Goal: Task Accomplishment & Management: Use online tool/utility

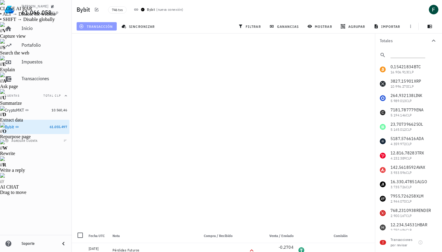
click at [95, 27] on span "transacción" at bounding box center [96, 26] width 33 height 5
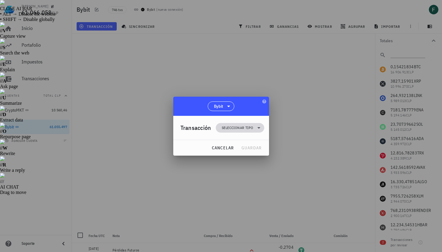
click at [226, 131] on span "Seleccionar tipo" at bounding box center [240, 128] width 41 height 10
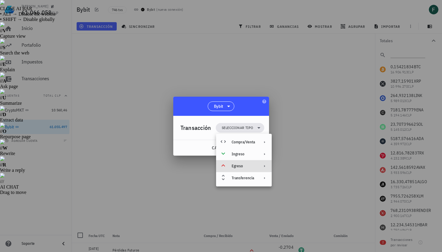
click at [238, 166] on div "Egreso" at bounding box center [243, 166] width 23 height 5
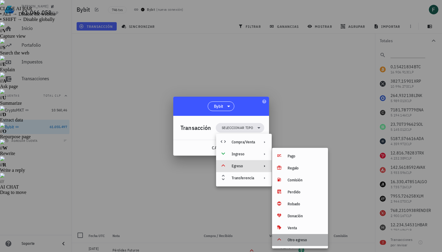
click at [297, 240] on div "Otro egreso" at bounding box center [306, 240] width 36 height 5
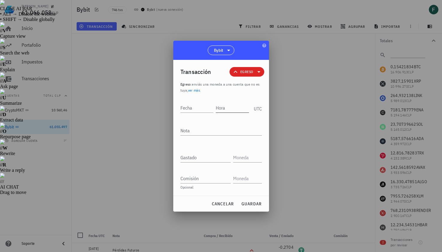
click at [226, 108] on input "Hora" at bounding box center [232, 108] width 33 height 10
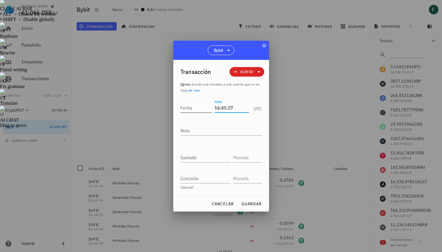
type input "16:45:27"
click at [188, 109] on input "Fecha" at bounding box center [198, 108] width 34 height 10
type input "[DATE]"
click at [195, 130] on textarea "Nota" at bounding box center [221, 131] width 81 height 10
type textarea "Pérdidas Futuros"
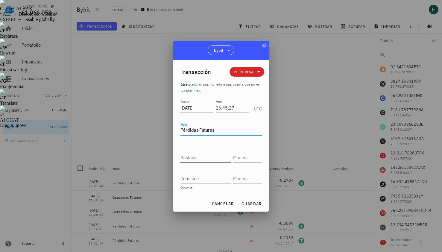
click at [198, 159] on input "Gastado" at bounding box center [206, 158] width 50 height 10
paste input "0,0041"
type input "0,0041"
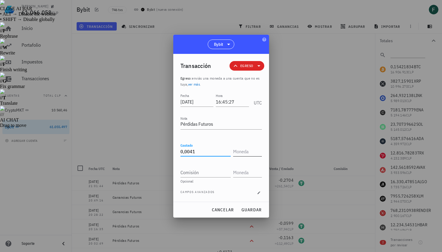
click at [241, 154] on input "text" at bounding box center [247, 152] width 28 height 10
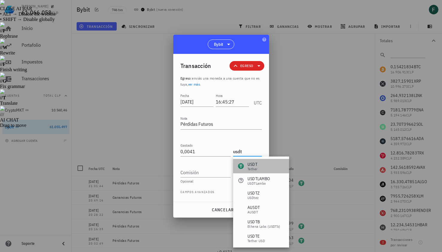
click at [251, 168] on div "Tether" at bounding box center [253, 169] width 10 height 4
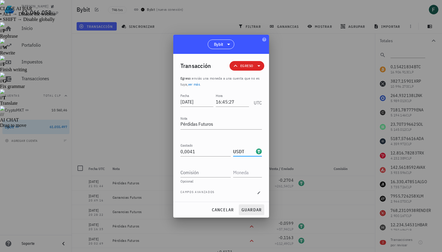
type input "USDT"
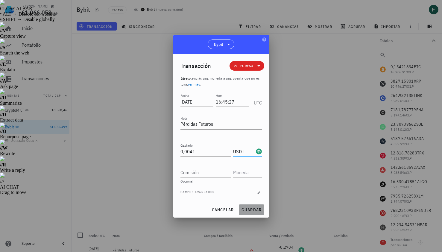
click at [253, 211] on span "guardar" at bounding box center [251, 209] width 21 height 5
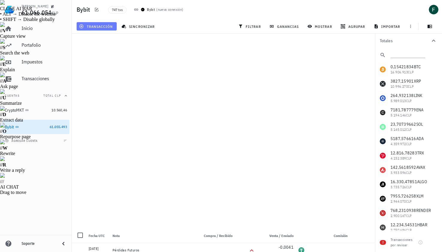
click at [103, 25] on span "transacción" at bounding box center [96, 26] width 33 height 5
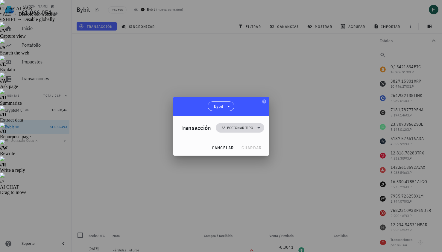
click at [238, 127] on span "Seleccionar tipo" at bounding box center [237, 128] width 31 height 6
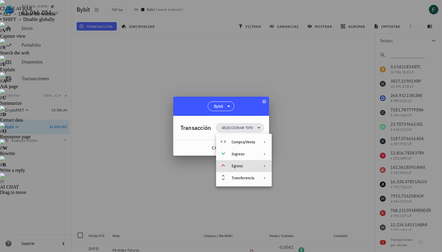
click at [244, 170] on div "Egreso" at bounding box center [244, 166] width 56 height 12
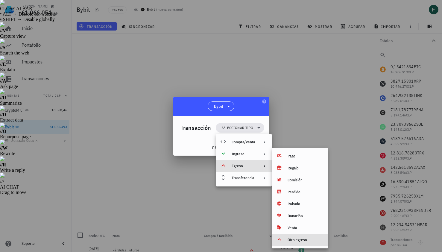
click at [302, 242] on div "Otro egreso" at bounding box center [306, 240] width 36 height 5
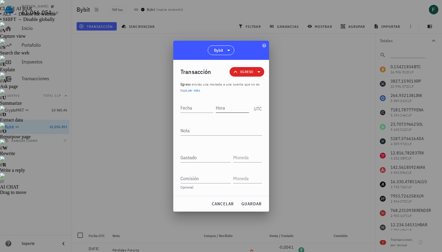
click at [225, 110] on input "Hora" at bounding box center [232, 108] width 33 height 10
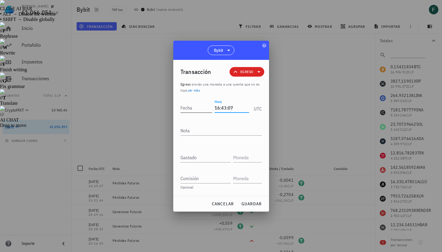
type input "16:43:07"
click at [196, 107] on input "Fecha" at bounding box center [197, 108] width 32 height 10
type input "2025-09-11"
click at [199, 128] on textarea "Nota" at bounding box center [221, 131] width 81 height 10
type textarea "Pérdidas Futuros"
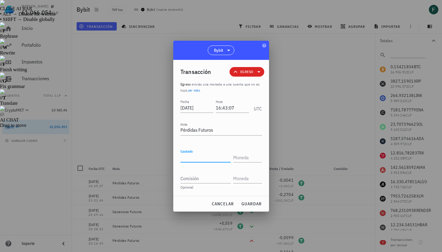
click at [200, 156] on input "Gastado" at bounding box center [206, 158] width 50 height 10
paste input "0,3819"
type input "0,3819"
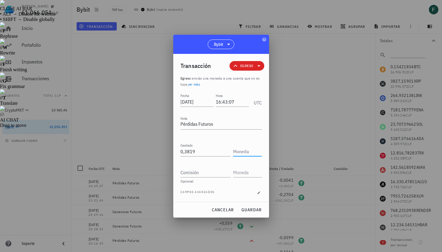
click at [242, 150] on input "text" at bounding box center [247, 152] width 28 height 10
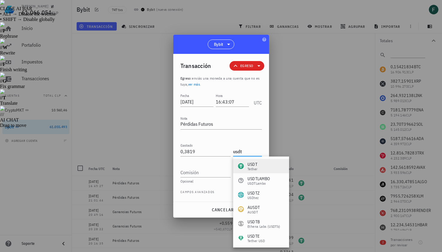
click at [253, 163] on div "USDT" at bounding box center [253, 164] width 10 height 6
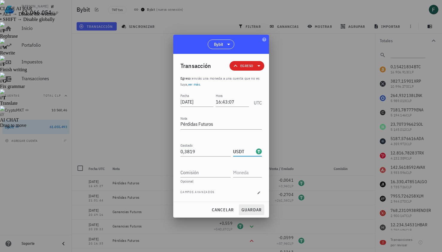
type input "USDT"
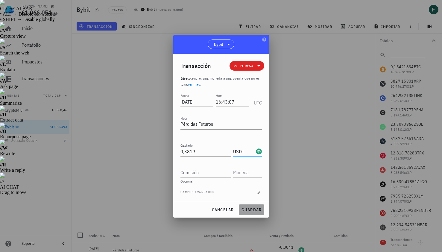
click at [252, 209] on span "guardar" at bounding box center [251, 209] width 21 height 5
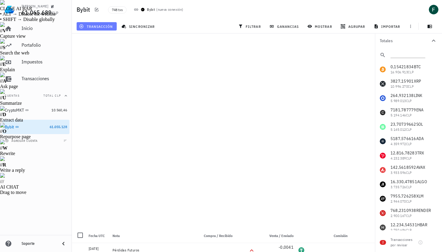
click at [100, 27] on span "transacción" at bounding box center [96, 26] width 33 height 5
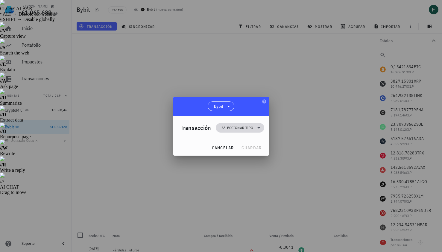
click at [245, 126] on span "Seleccionar tipo" at bounding box center [237, 128] width 31 height 6
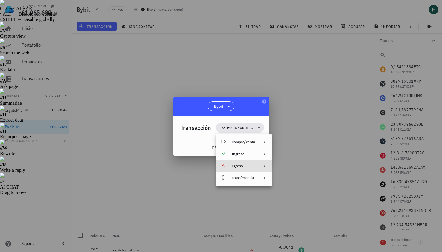
click at [250, 169] on div "Egreso" at bounding box center [244, 166] width 56 height 12
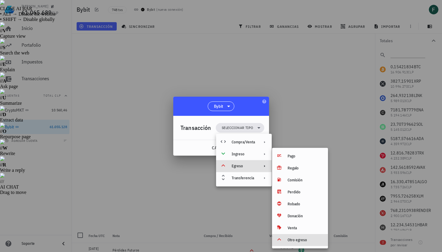
click at [296, 244] on div "Otro egreso" at bounding box center [300, 240] width 56 height 12
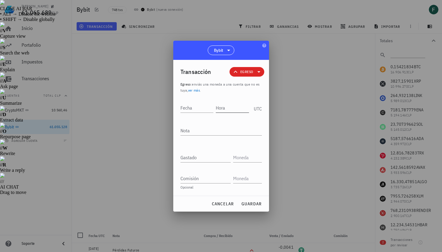
click at [231, 110] on input "Hora" at bounding box center [232, 108] width 33 height 10
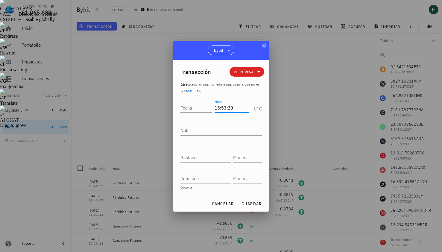
type input "15:53:20"
click at [193, 107] on input "Fecha" at bounding box center [197, 108] width 32 height 10
type input "2025-09-11"
click at [195, 130] on textarea "Nota" at bounding box center [221, 131] width 81 height 10
type textarea "Pérdidas Futuros"
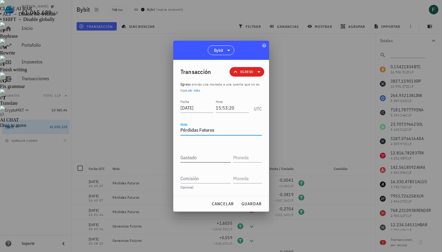
click at [195, 157] on input "Gastado" at bounding box center [206, 158] width 50 height 10
paste input "0,4193"
type input "0,4193"
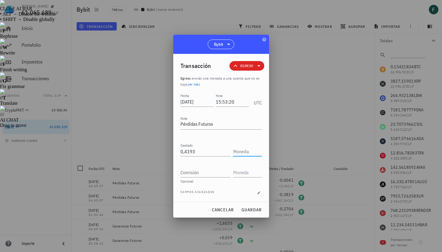
click at [243, 152] on input "text" at bounding box center [247, 152] width 28 height 10
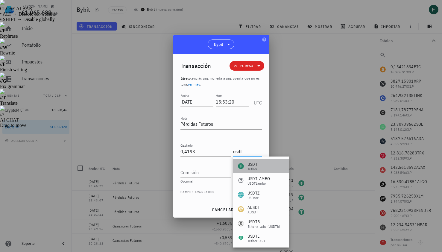
click at [258, 164] on div "USDT Tether" at bounding box center [261, 166] width 56 height 14
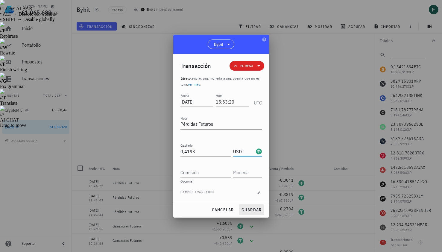
type input "USDT"
click at [252, 212] on span "guardar" at bounding box center [251, 209] width 21 height 5
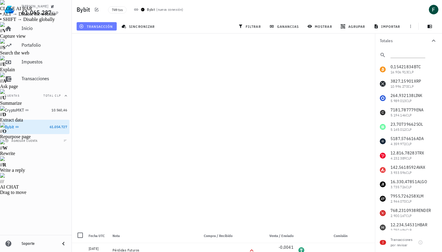
click at [96, 26] on span "transacción" at bounding box center [96, 26] width 33 height 5
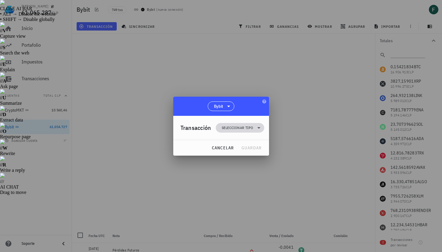
click at [233, 129] on span "Seleccionar tipo" at bounding box center [237, 128] width 31 height 6
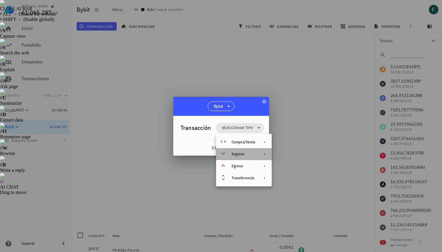
click at [238, 155] on div "Ingreso" at bounding box center [243, 154] width 23 height 5
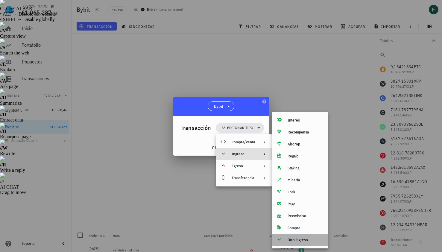
click at [289, 241] on div "Otro ingreso" at bounding box center [306, 240] width 36 height 5
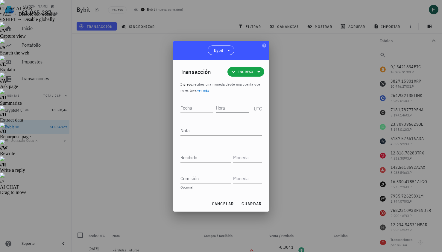
click at [232, 108] on input "Hora" at bounding box center [232, 108] width 33 height 10
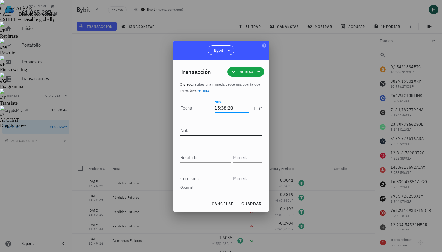
type input "15:38:20"
click at [224, 130] on textarea "Nota" at bounding box center [221, 131] width 81 height 10
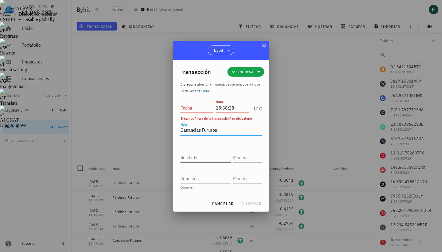
type textarea "Ganancias Fururos"
click at [212, 157] on input "Recibido" at bounding box center [206, 158] width 50 height 10
paste input "5,381"
type input "5,381"
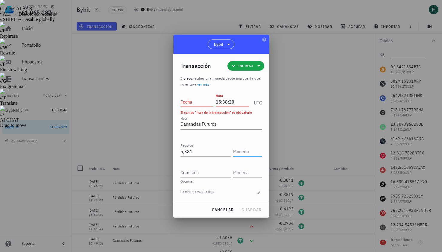
click at [248, 150] on input "text" at bounding box center [247, 152] width 28 height 10
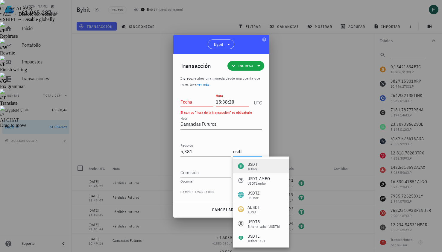
click at [256, 166] on div "USDT" at bounding box center [253, 164] width 10 height 6
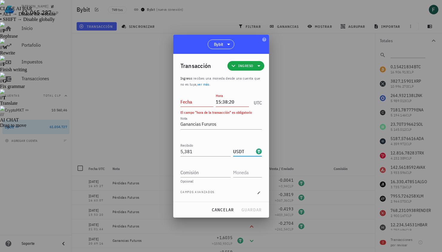
type input "USDT"
click at [197, 101] on input "Fecha" at bounding box center [197, 102] width 33 height 10
type input "2025-09-11"
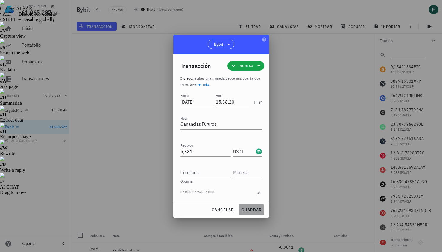
click at [255, 208] on span "guardar" at bounding box center [251, 209] width 21 height 5
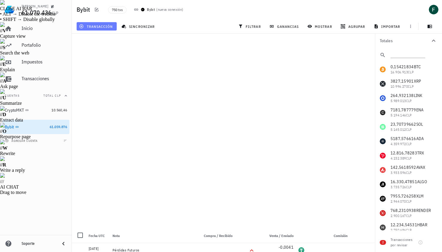
click at [108, 24] on span "transacción" at bounding box center [96, 26] width 33 height 5
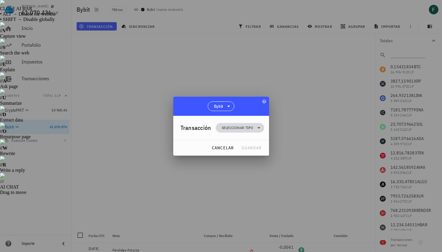
click at [235, 128] on span "Seleccionar tipo" at bounding box center [237, 128] width 31 height 6
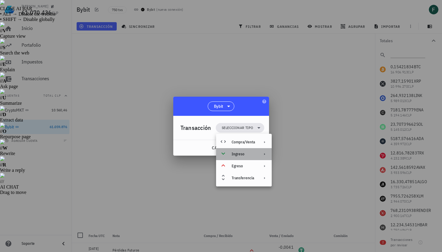
click at [242, 152] on div "Ingreso" at bounding box center [243, 154] width 23 height 5
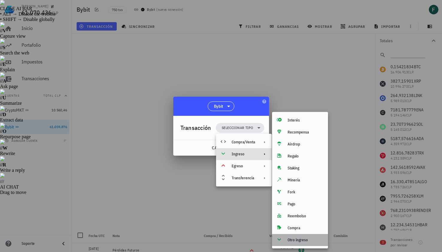
click at [300, 242] on div "Otro ingreso" at bounding box center [306, 240] width 36 height 5
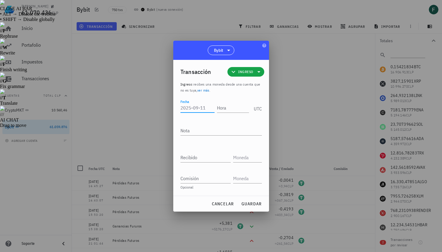
click at [198, 107] on input "Fecha" at bounding box center [198, 108] width 34 height 10
type input "202"
click at [236, 108] on input "Hora" at bounding box center [233, 108] width 32 height 10
type input "15:34:32"
click at [198, 109] on input "202" at bounding box center [197, 108] width 32 height 10
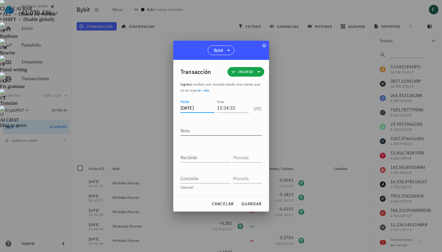
type input "2025-09-11"
click at [203, 130] on textarea "Nota" at bounding box center [221, 131] width 81 height 10
type textarea "Ganancias Futuros"
click at [202, 158] on input "Recibido" at bounding box center [206, 158] width 50 height 10
paste input "0,3903"
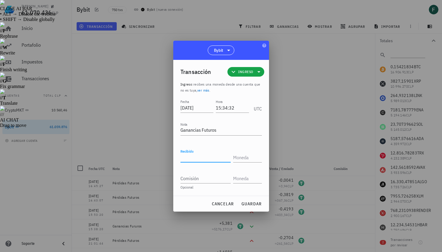
type input "0,3903"
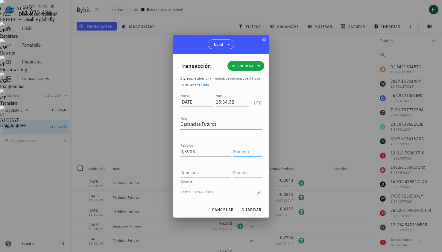
click at [239, 154] on input "text" at bounding box center [247, 152] width 28 height 10
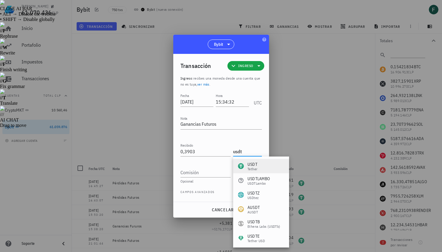
click at [253, 170] on div "Tether" at bounding box center [253, 169] width 10 height 4
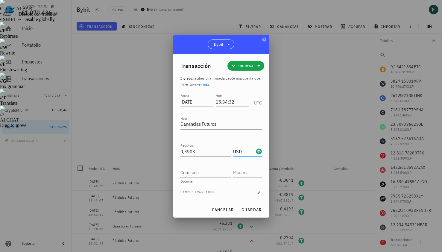
type input "USDT"
click at [259, 206] on button "guardar" at bounding box center [251, 210] width 25 height 11
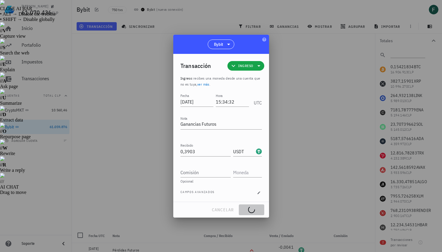
click at [259, 206] on div "cancelar guardar" at bounding box center [221, 210] width 96 height 16
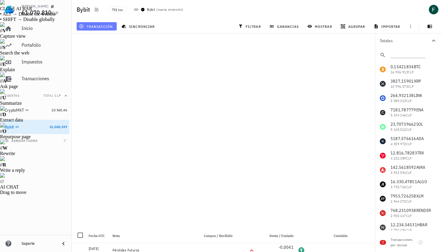
click at [108, 24] on span "transacción" at bounding box center [96, 26] width 33 height 5
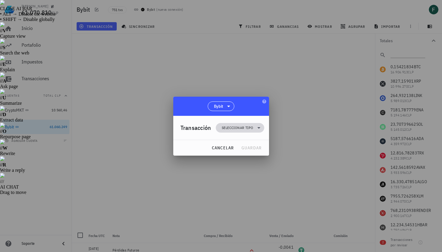
click at [235, 128] on span "Seleccionar tipo" at bounding box center [237, 128] width 31 height 6
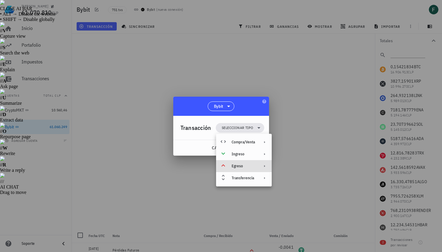
click at [250, 167] on div "Egreso" at bounding box center [243, 166] width 23 height 5
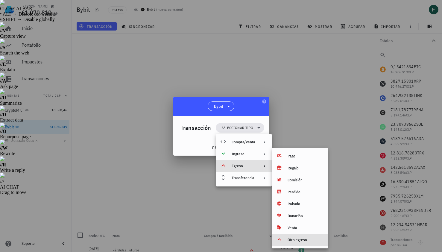
click at [300, 240] on div "Otro egreso" at bounding box center [306, 240] width 36 height 5
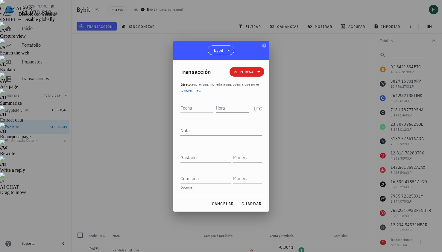
click at [232, 108] on input "Hora" at bounding box center [232, 108] width 33 height 10
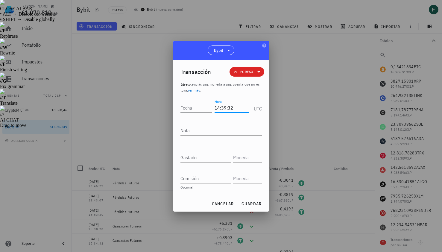
type input "14:39:32"
click at [195, 105] on input "Fecha" at bounding box center [198, 108] width 34 height 10
type input "2025-09-11"
click at [199, 132] on textarea "Nota" at bounding box center [221, 131] width 81 height 10
type textarea "Pérdidas Futuros"
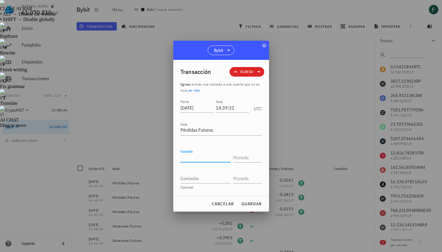
click at [199, 158] on input "Gastado" at bounding box center [206, 158] width 50 height 10
paste input "1,2794"
type input "1,2794"
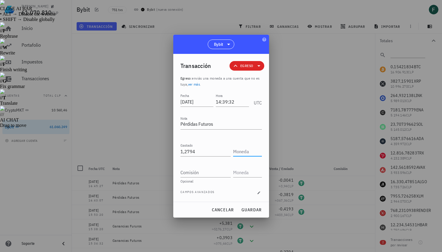
click at [254, 154] on input "text" at bounding box center [247, 152] width 28 height 10
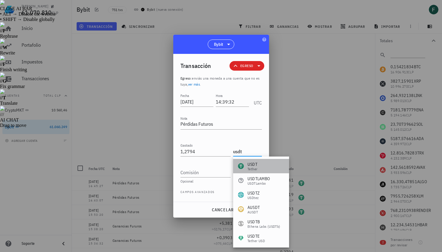
click at [259, 163] on div "USDT Tether" at bounding box center [261, 166] width 56 height 14
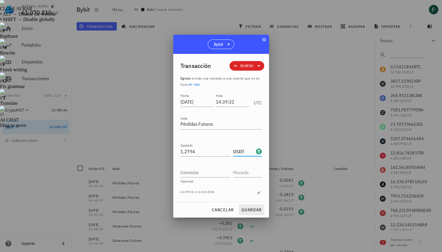
type input "USDT"
click at [256, 209] on span "guardar" at bounding box center [251, 209] width 21 height 5
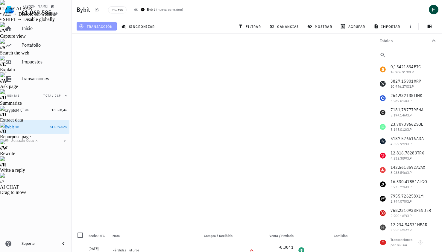
click at [98, 26] on span "transacción" at bounding box center [96, 26] width 33 height 5
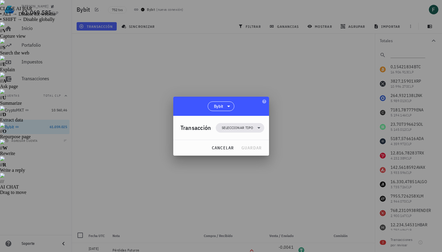
click at [231, 133] on div "Transacción Seleccionar tipo" at bounding box center [223, 128] width 84 height 24
click at [230, 127] on span "Seleccionar tipo" at bounding box center [237, 128] width 31 height 6
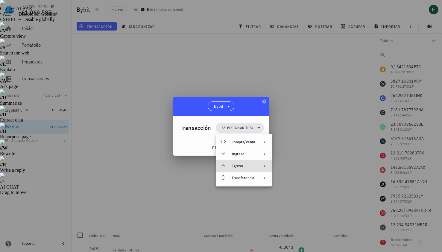
click at [244, 165] on div "Egreso" at bounding box center [243, 166] width 23 height 5
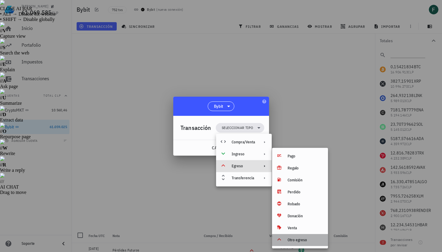
click at [300, 238] on div "Otro egreso" at bounding box center [306, 240] width 36 height 5
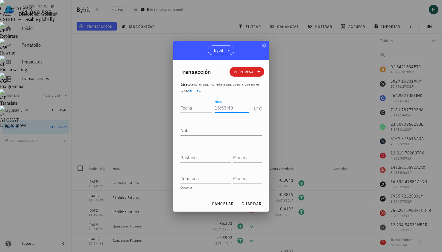
click at [238, 108] on input "Hora" at bounding box center [232, 108] width 34 height 10
type input "14:09:53"
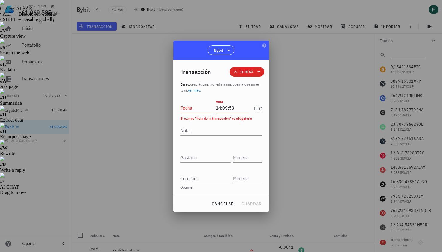
click at [193, 94] on div "Transacción Egreso Egreso : enviás una moneda a una cuenta que no es tuya, ver …" at bounding box center [221, 128] width 96 height 136
click at [194, 111] on input "Fecha" at bounding box center [197, 108] width 33 height 10
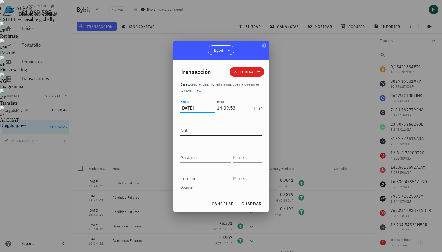
type input "2025-09-11"
click at [200, 131] on textarea "Nota" at bounding box center [221, 131] width 81 height 10
type textarea "Pérdidas Futuros"
click at [201, 155] on input "Gastado" at bounding box center [206, 158] width 50 height 10
paste input "1,0533"
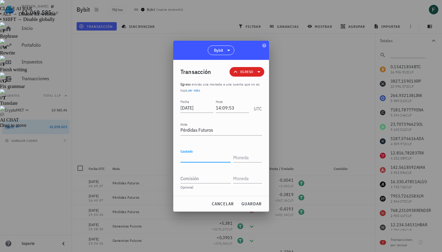
type input "1,0533"
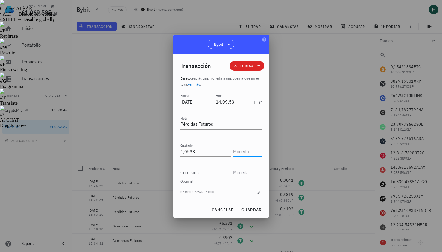
click at [240, 153] on input "text" at bounding box center [247, 152] width 28 height 10
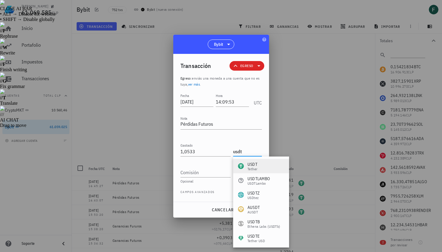
click at [259, 171] on div "USDT Tether" at bounding box center [261, 166] width 56 height 14
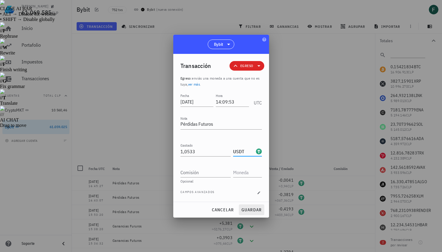
type input "USDT"
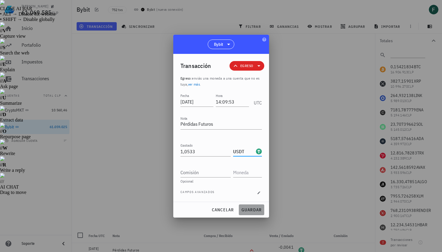
click at [255, 211] on span "guardar" at bounding box center [251, 209] width 21 height 5
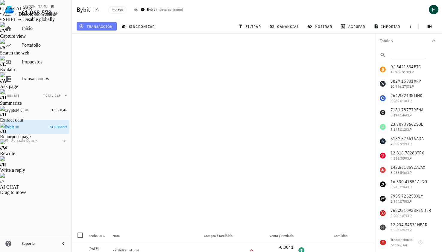
click at [99, 25] on span "transacción" at bounding box center [96, 26] width 33 height 5
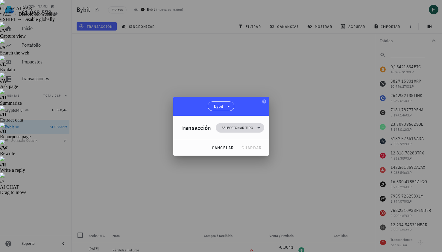
click at [226, 128] on span "Seleccionar tipo" at bounding box center [237, 128] width 31 height 6
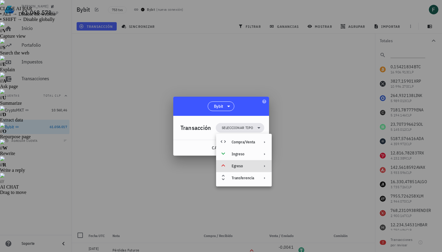
click at [242, 167] on div "Egreso" at bounding box center [243, 166] width 23 height 5
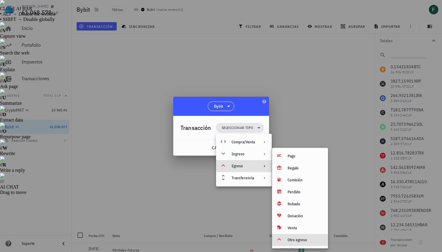
click at [305, 245] on div "Otro egreso" at bounding box center [300, 240] width 56 height 12
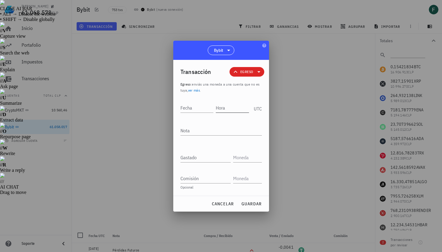
click at [224, 110] on input "Hora" at bounding box center [232, 108] width 33 height 10
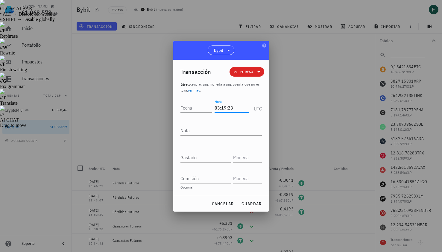
type input "03:19:23"
click at [197, 111] on input "Fecha" at bounding box center [197, 108] width 32 height 10
type input "2025-09-11"
click at [200, 133] on textarea "Nota" at bounding box center [221, 131] width 81 height 10
type textarea "Pérdidas Futuros"
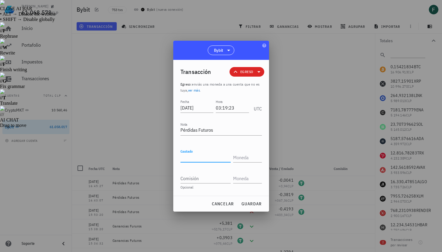
click at [200, 159] on input "Gastado" at bounding box center [206, 158] width 50 height 10
paste input "9,8711"
type input "9,8711"
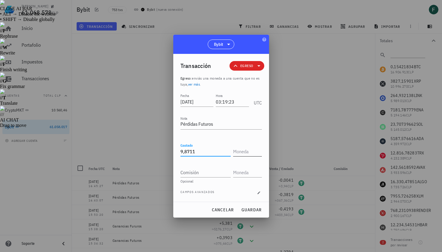
click at [241, 154] on input "text" at bounding box center [247, 152] width 28 height 10
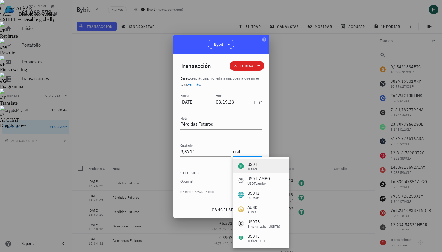
click at [262, 170] on div "USDT Tether" at bounding box center [261, 166] width 56 height 14
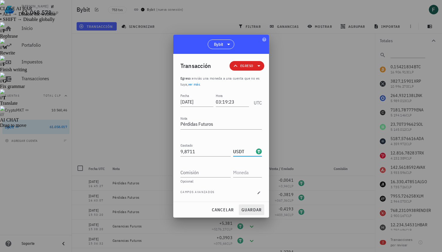
type input "USDT"
click at [255, 212] on span "guardar" at bounding box center [251, 209] width 21 height 5
